Goal: Task Accomplishment & Management: Use online tool/utility

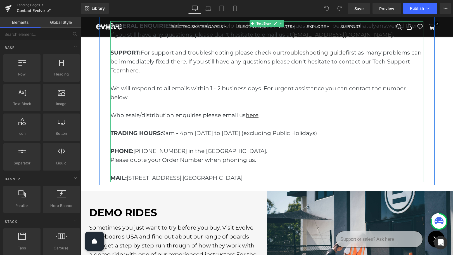
scroll to position [199, 0]
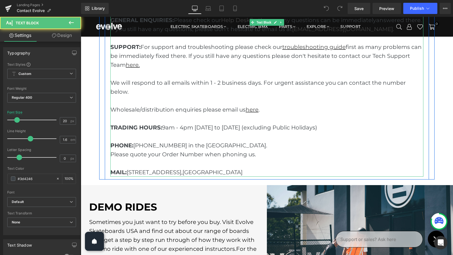
click at [181, 153] on p "PHONE: [PHONE_NUMBER] in the [GEOGRAPHIC_DATA]. Please quote your Order Number …" at bounding box center [266, 154] width 313 height 27
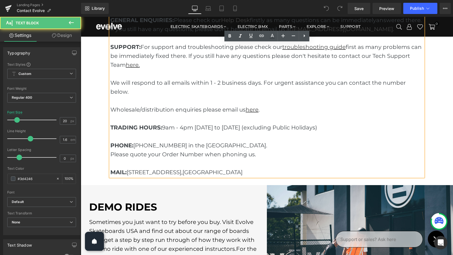
click at [143, 145] on p "PHONE: [PHONE_NUMBER] in the [GEOGRAPHIC_DATA]. Please quote your Order Number …" at bounding box center [266, 154] width 313 height 27
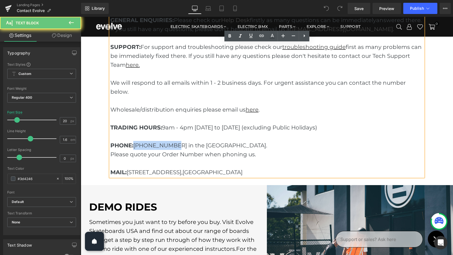
drag, startPoint x: 143, startPoint y: 145, endPoint x: 164, endPoint y: 146, distance: 20.5
click at [164, 146] on p "PHONE: [PHONE_NUMBER] in the [GEOGRAPHIC_DATA]. Please quote your Order Number …" at bounding box center [266, 154] width 313 height 27
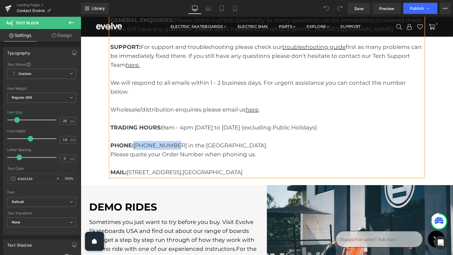
paste div
click at [139, 146] on b "PHONE: [PHONE_NUMBER]" at bounding box center [151, 145] width 83 height 7
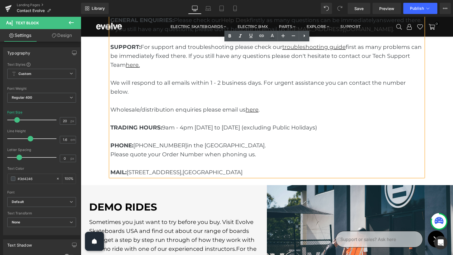
drag, startPoint x: 139, startPoint y: 146, endPoint x: 182, endPoint y: 146, distance: 43.6
click at [182, 146] on span "[PHONE_NUMBER]" at bounding box center [160, 145] width 54 height 7
click at [186, 153] on p "PHONE: [PHONE_NUMBER] in the [GEOGRAPHIC_DATA]. Please quote your Order Number …" at bounding box center [266, 154] width 313 height 27
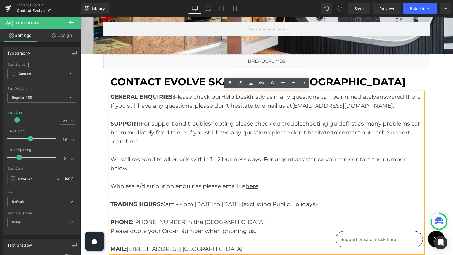
scroll to position [122, 0]
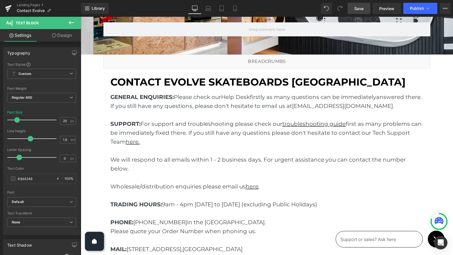
click at [360, 8] on span "Save" at bounding box center [359, 9] width 9 height 6
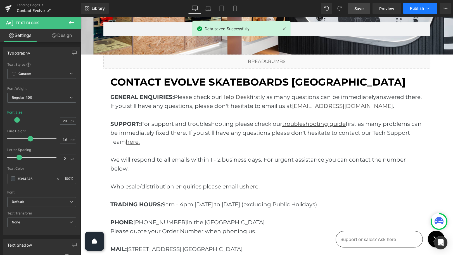
click at [413, 9] on span "Publish" at bounding box center [417, 8] width 14 height 4
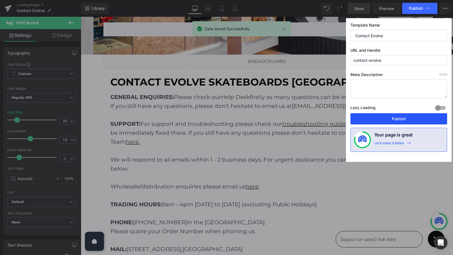
click at [0, 0] on button "Publish" at bounding box center [0, 0] width 0 height 0
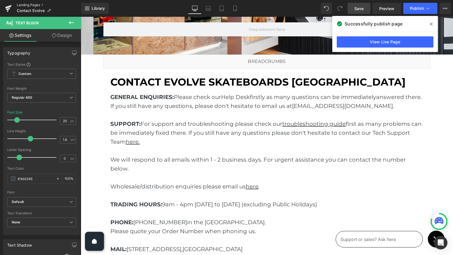
click at [31, 3] on link "Landing Pages" at bounding box center [49, 5] width 64 height 4
